Goal: Navigation & Orientation: Find specific page/section

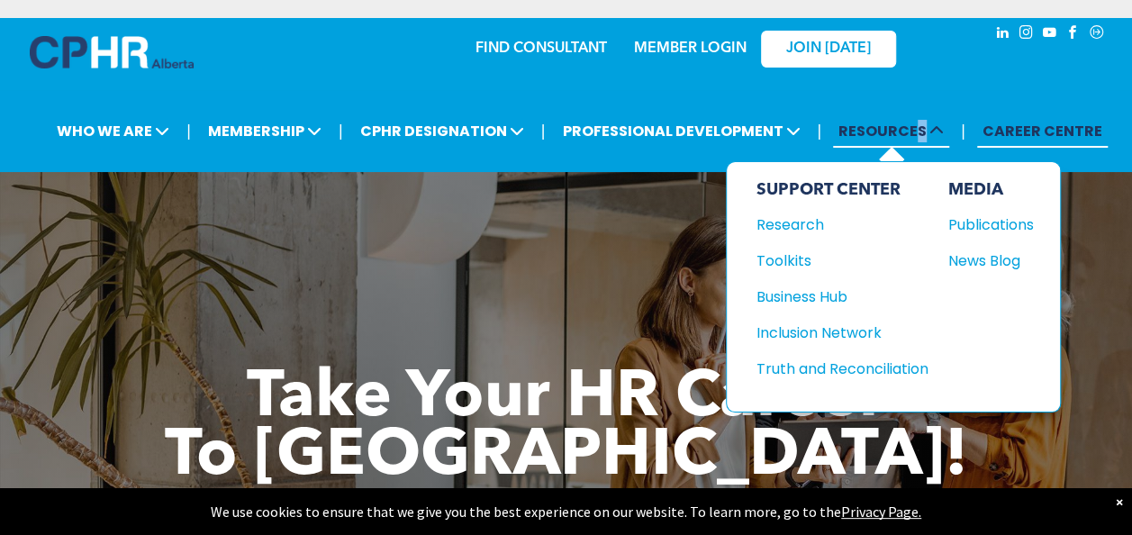
click at [920, 130] on span "RESOURCES" at bounding box center [891, 130] width 116 height 33
drag, startPoint x: 920, startPoint y: 129, endPoint x: 941, endPoint y: 130, distance: 20.7
click at [941, 130] on icon at bounding box center [937, 130] width 14 height 14
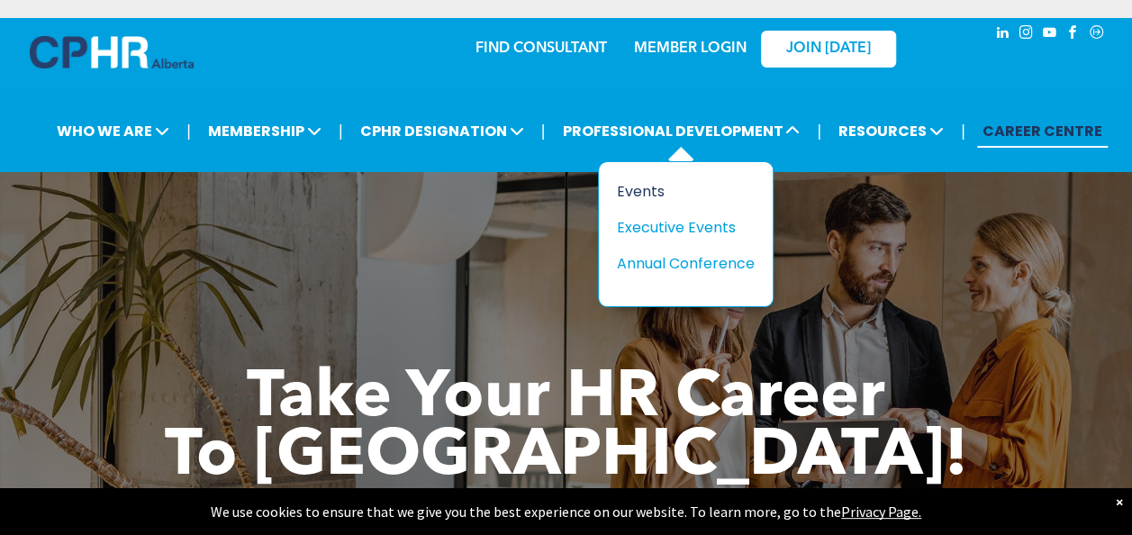
click at [648, 188] on div "Events" at bounding box center [679, 191] width 124 height 23
